Goal: Book appointment/travel/reservation

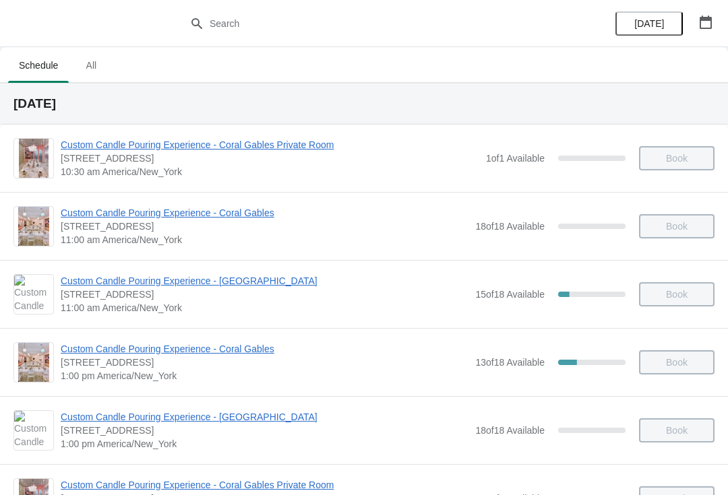
click at [708, 34] on button "button" at bounding box center [705, 22] width 24 height 24
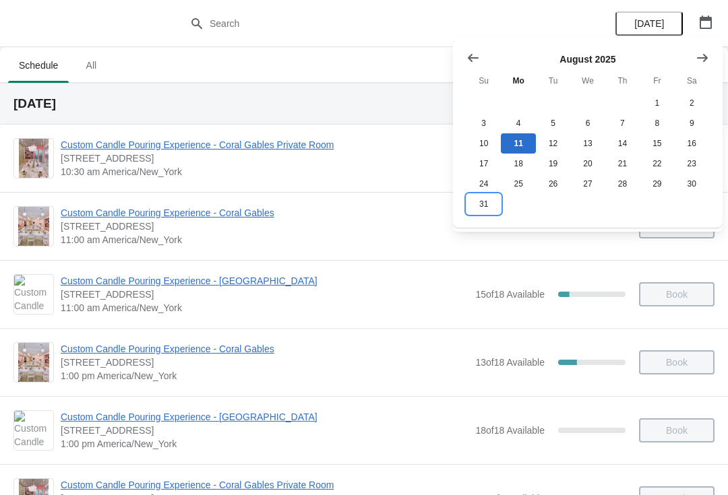
click at [480, 213] on button "31" at bounding box center [483, 204] width 34 height 20
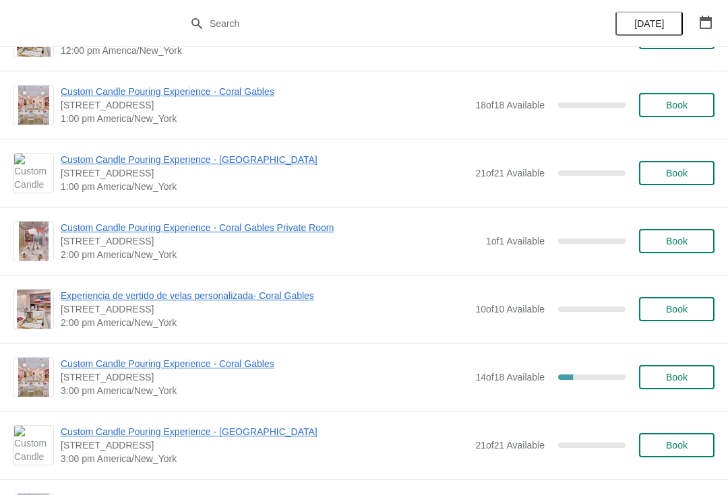
scroll to position [329, 0]
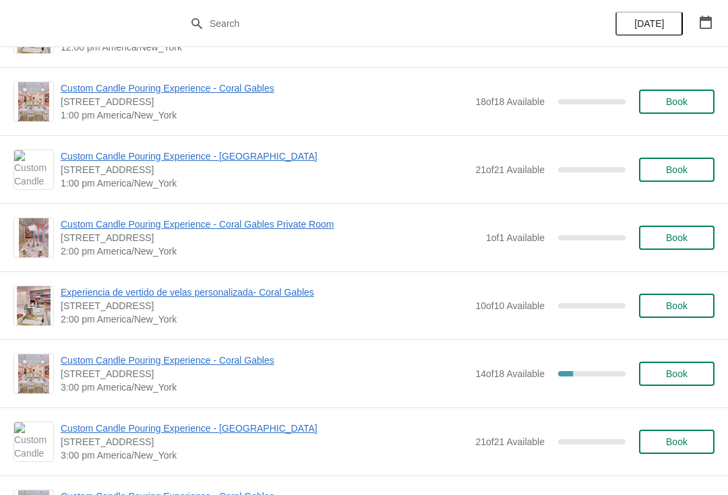
click at [249, 366] on span "Custom Candle Pouring Experience - Coral Gables" at bounding box center [265, 360] width 408 height 13
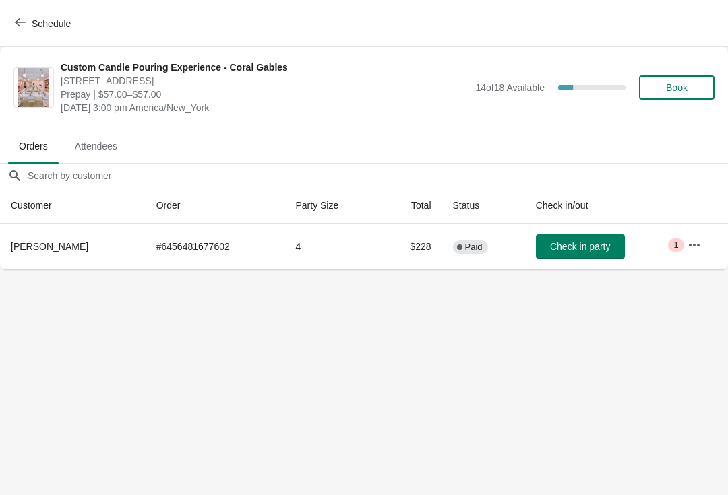
click at [697, 247] on icon "button" at bounding box center [693, 244] width 13 height 13
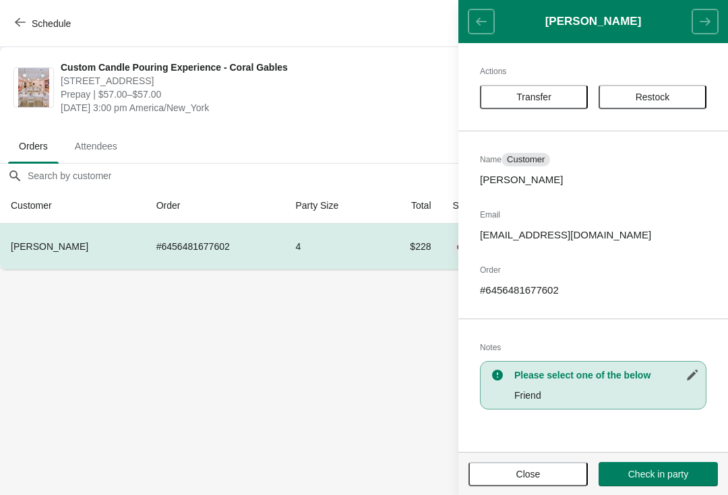
click at [553, 90] on button "Transfer" at bounding box center [534, 97] width 108 height 24
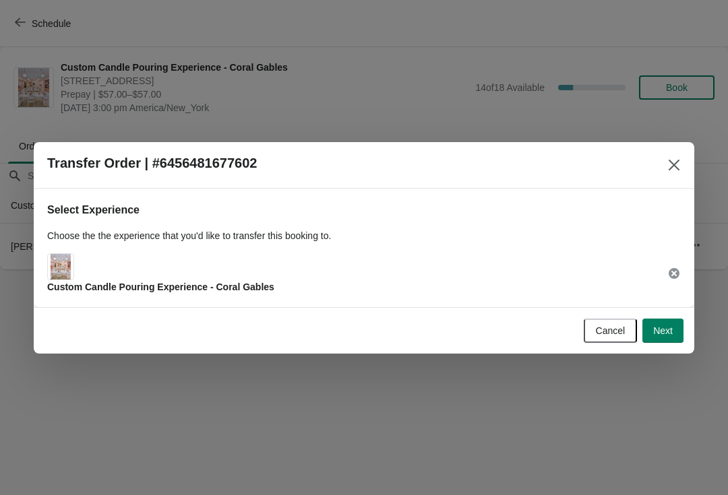
click at [659, 323] on button "Next" at bounding box center [662, 331] width 41 height 24
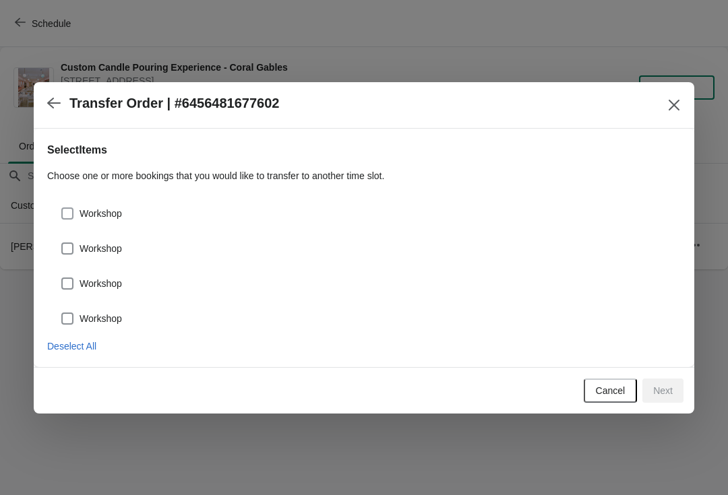
click at [114, 207] on span "Workshop" at bounding box center [100, 213] width 42 height 13
click at [62, 207] on input "Workshop" at bounding box center [61, 207] width 1 height 1
checkbox input "true"
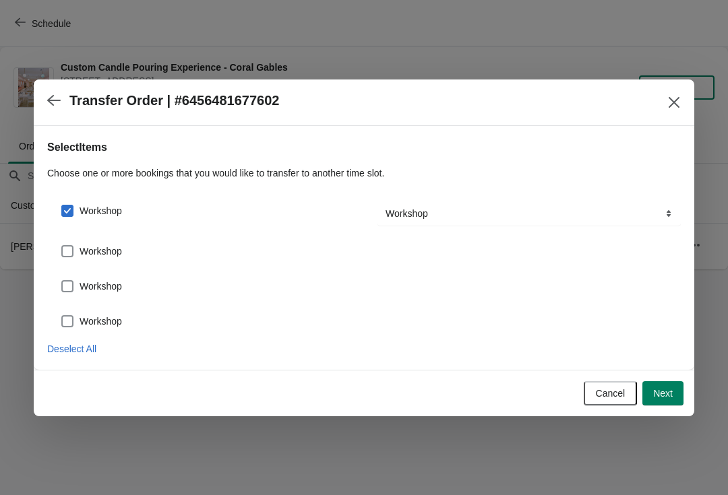
click at [108, 259] on label "Workshop" at bounding box center [91, 251] width 61 height 19
click at [62, 246] on input "Workshop" at bounding box center [61, 245] width 1 height 1
checkbox input "true"
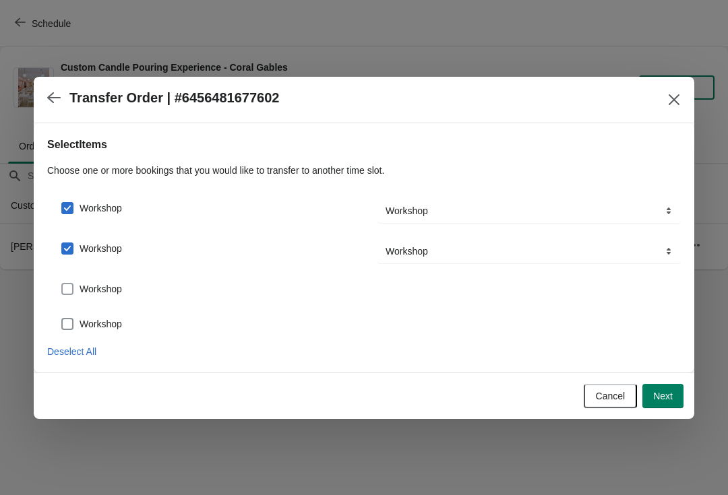
click at [121, 283] on span "Workshop" at bounding box center [100, 288] width 42 height 13
click at [62, 283] on input "Workshop" at bounding box center [61, 283] width 1 height 1
checkbox input "true"
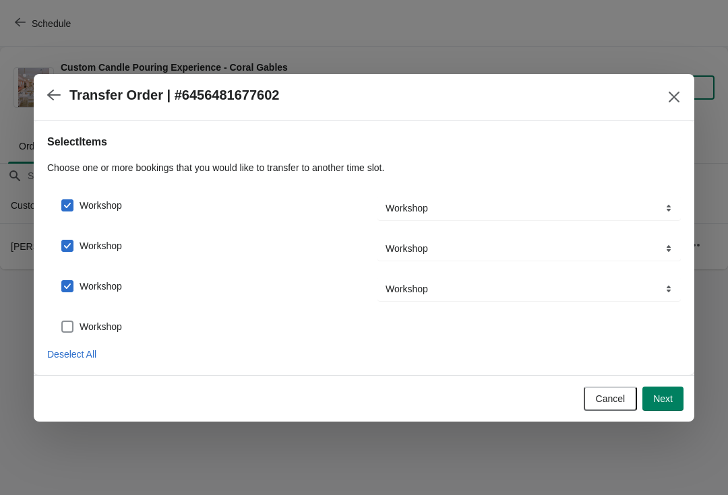
click at [131, 331] on div "Workshop" at bounding box center [371, 326] width 620 height 19
click at [72, 325] on span at bounding box center [67, 327] width 12 height 12
click at [62, 321] on input "Workshop" at bounding box center [61, 321] width 1 height 1
checkbox input "true"
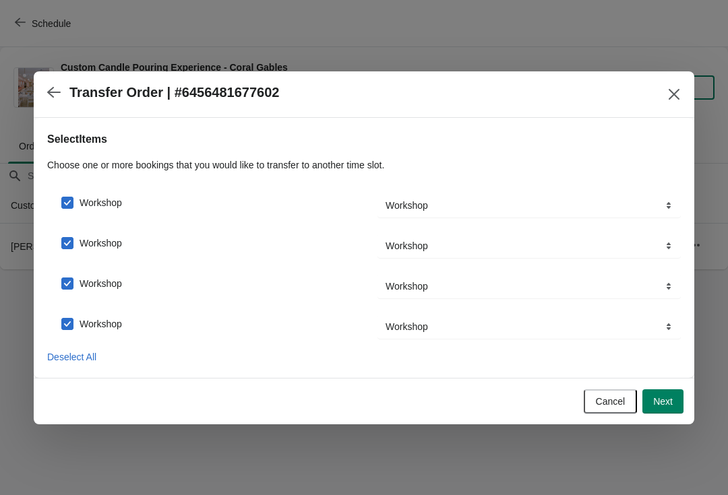
click at [682, 407] on button "Next" at bounding box center [662, 401] width 41 height 24
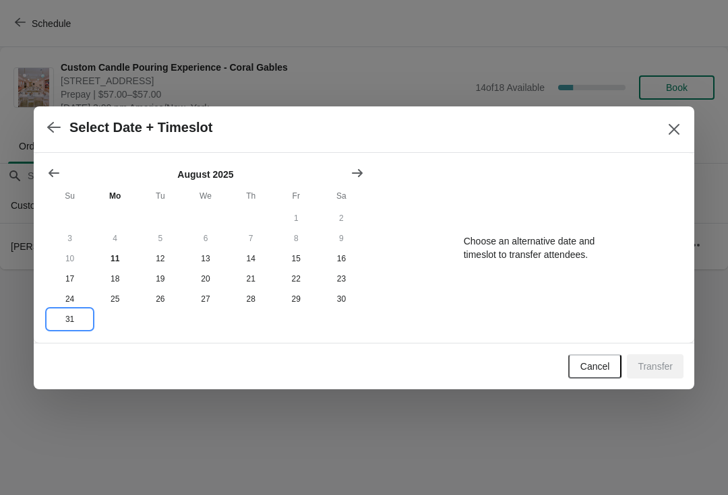
click at [75, 319] on button "31" at bounding box center [69, 319] width 45 height 20
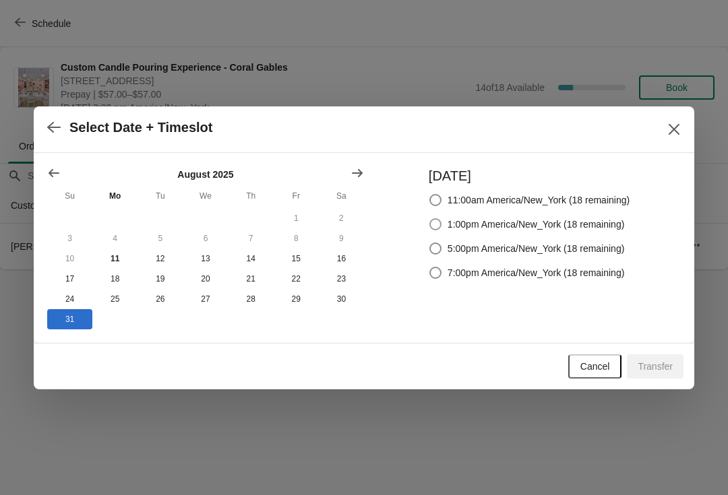
click at [545, 221] on span "1:00pm America/New_York (18 remaining)" at bounding box center [535, 224] width 177 height 13
click at [430, 219] on input "1:00pm America/New_York (18 remaining)" at bounding box center [429, 218] width 1 height 1
radio input "true"
click at [666, 358] on button "Transfer" at bounding box center [654, 366] width 57 height 24
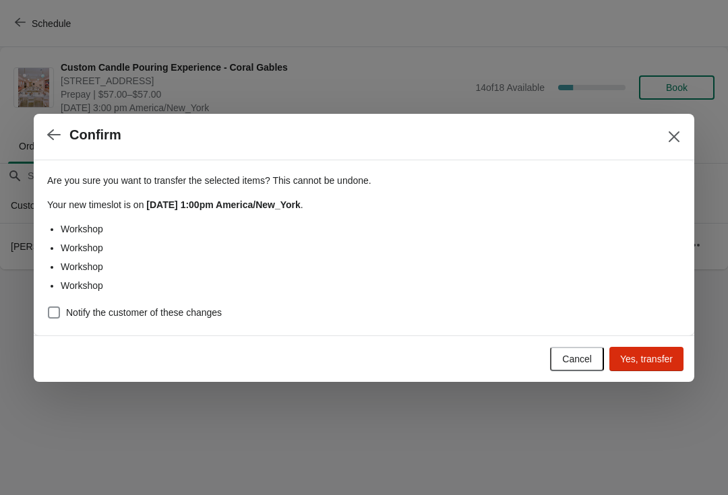
click at [188, 298] on div "Are you sure you want to transfer the selected items ? This cannot be undone. Y…" at bounding box center [363, 242] width 633 height 159
click at [191, 307] on span "Notify the customer of these changes" at bounding box center [144, 312] width 156 height 13
click at [49, 307] on input "Notify the customer of these changes" at bounding box center [48, 307] width 1 height 1
checkbox input "true"
click at [665, 365] on button "Yes, transfer" at bounding box center [646, 359] width 74 height 24
